Goal: Navigation & Orientation: Find specific page/section

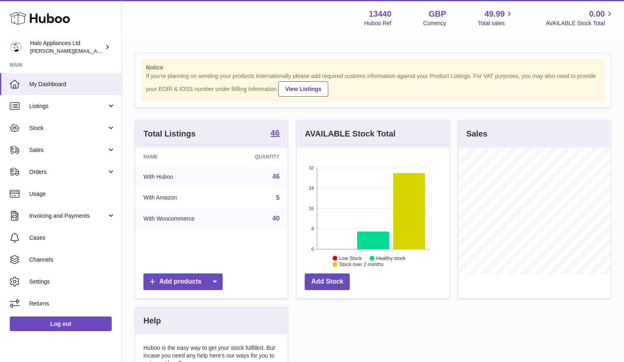
scroll to position [127, 153]
click at [45, 130] on span "Stock" at bounding box center [68, 128] width 78 height 8
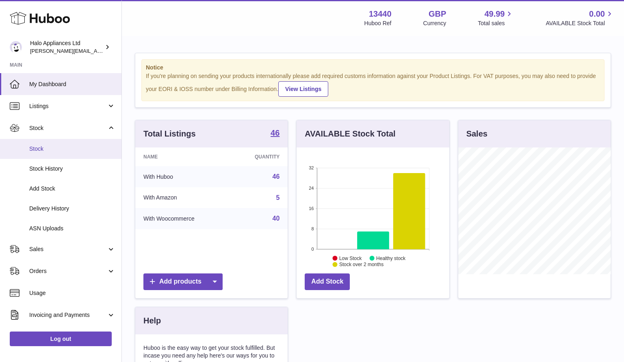
click at [37, 145] on span "Stock" at bounding box center [72, 149] width 86 height 8
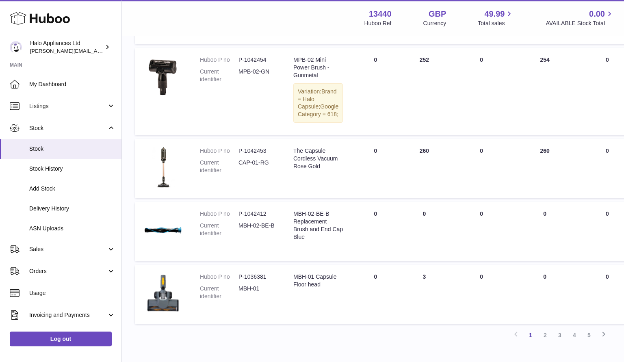
scroll to position [573, 0]
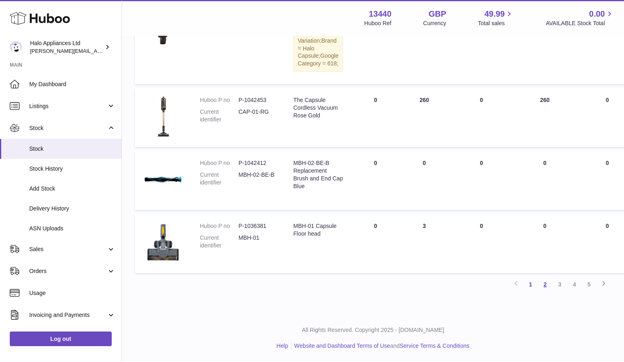
click at [547, 292] on link "2" at bounding box center [545, 284] width 15 height 15
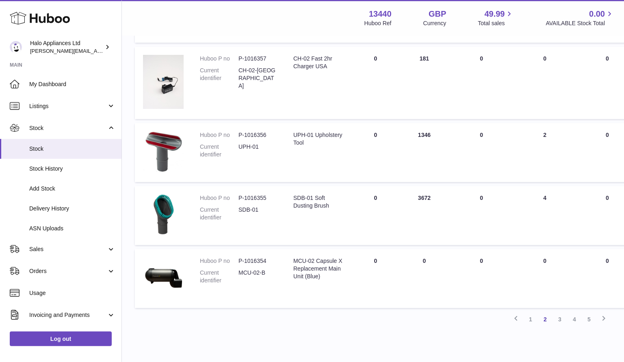
scroll to position [626, 0]
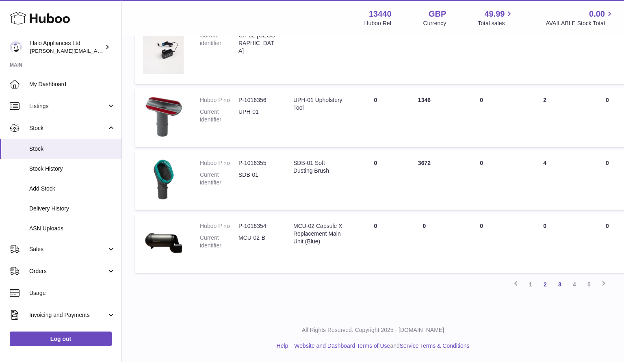
click at [563, 288] on link "3" at bounding box center [559, 284] width 15 height 15
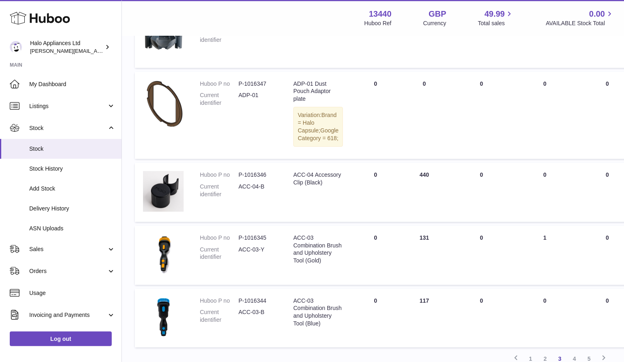
scroll to position [584, 0]
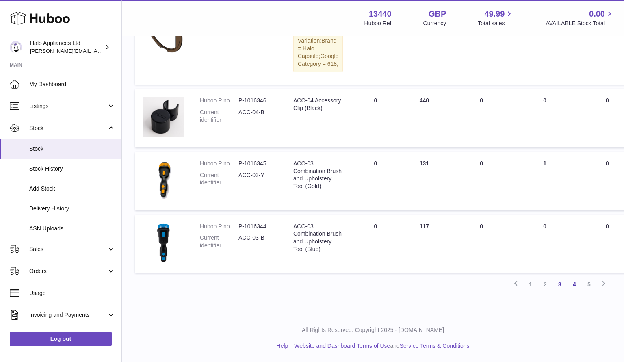
click at [575, 283] on link "4" at bounding box center [574, 284] width 15 height 15
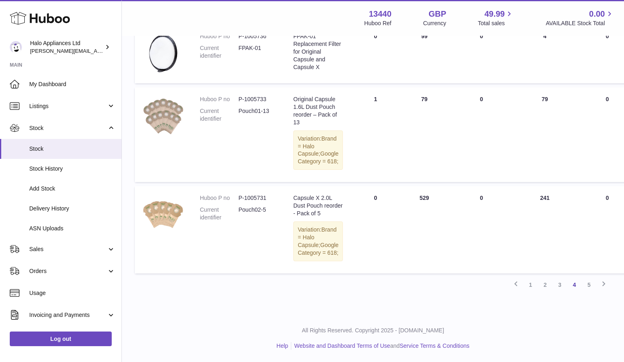
scroll to position [629, 0]
click at [592, 287] on link "5" at bounding box center [589, 284] width 15 height 15
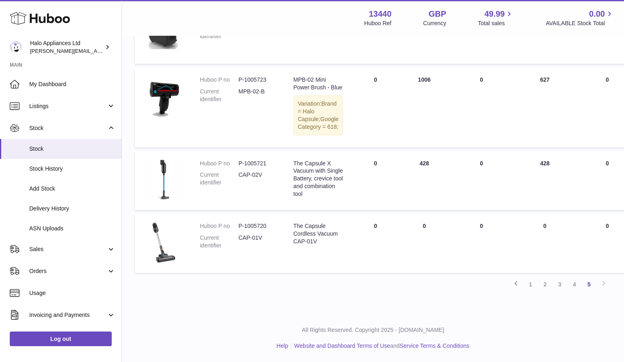
scroll to position [374, 0]
